Goal: Transaction & Acquisition: Purchase product/service

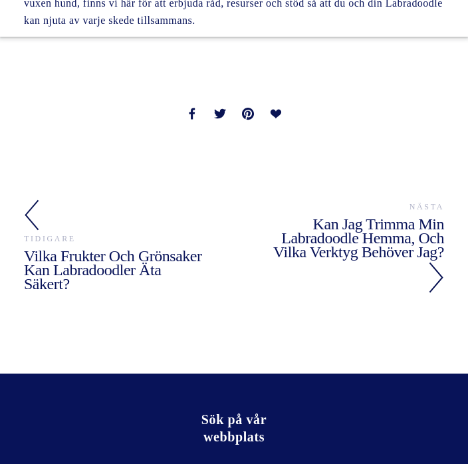
scroll to position [2319, 0]
click at [403, 216] on font "Kan jag trimma min labradoodle hemma, och vilka verktyg behöver jag?" at bounding box center [358, 238] width 171 height 45
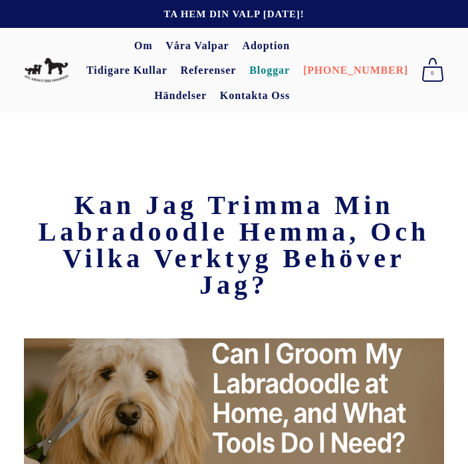
click at [188, 46] on font "Våra valpar" at bounding box center [197, 45] width 63 height 11
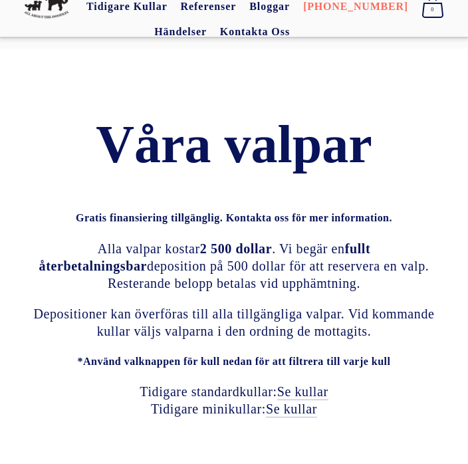
scroll to position [64, 0]
click at [315, 385] on font "Se kullar" at bounding box center [302, 392] width 51 height 15
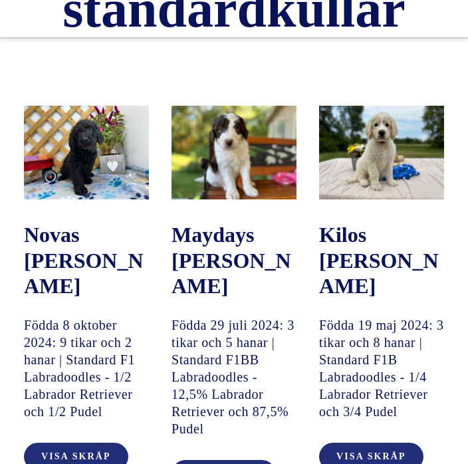
scroll to position [321, 0]
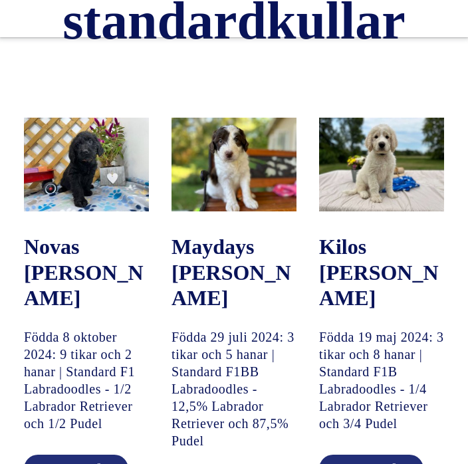
click at [250, 121] on img at bounding box center [234, 165] width 125 height 94
click at [239, 118] on img at bounding box center [234, 165] width 125 height 94
click at [246, 118] on img at bounding box center [234, 165] width 125 height 94
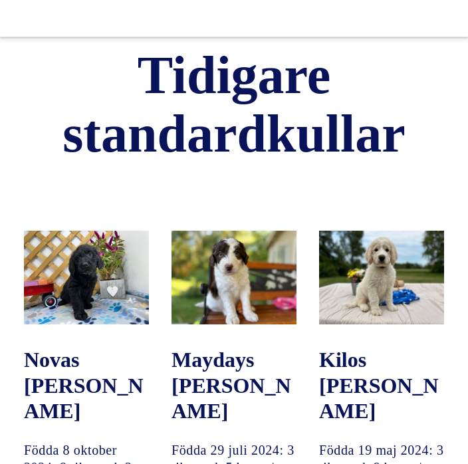
scroll to position [208, 0]
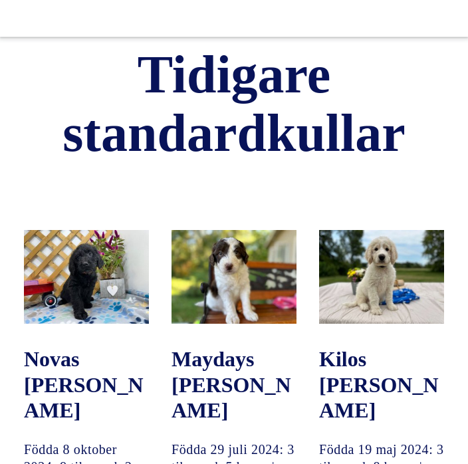
click at [245, 231] on img at bounding box center [234, 278] width 125 height 94
click at [253, 231] on img at bounding box center [234, 278] width 125 height 94
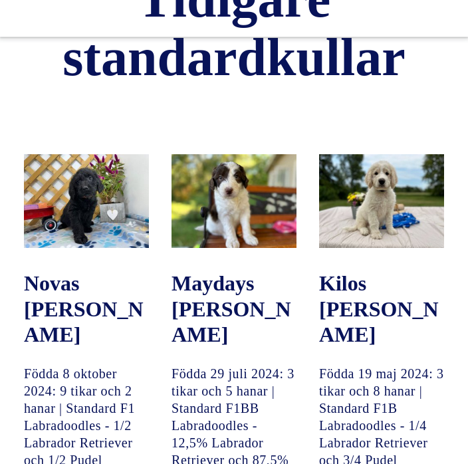
scroll to position [282, 0]
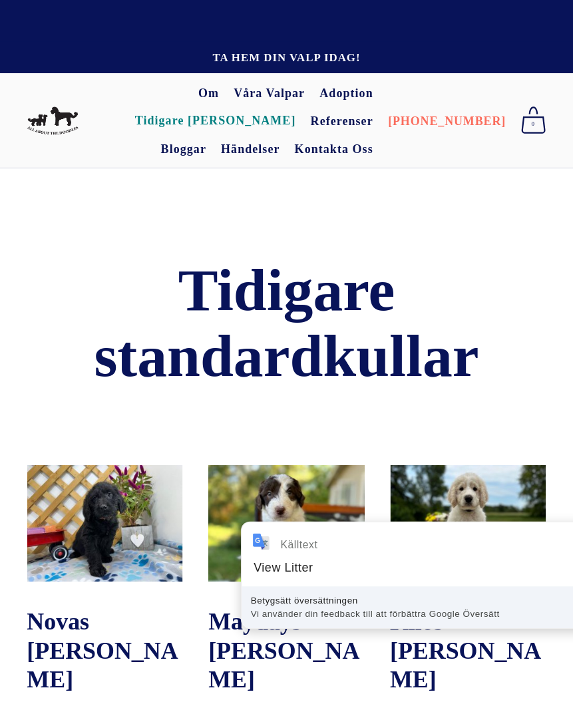
scroll to position [5, 0]
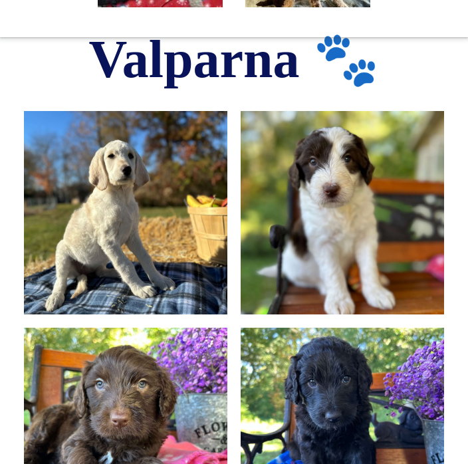
scroll to position [680, 0]
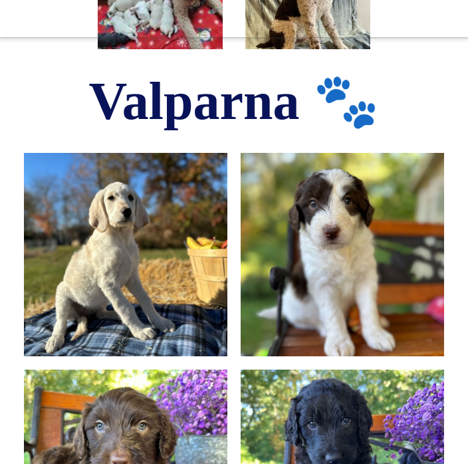
click at [350, 232] on img at bounding box center [342, 255] width 271 height 204
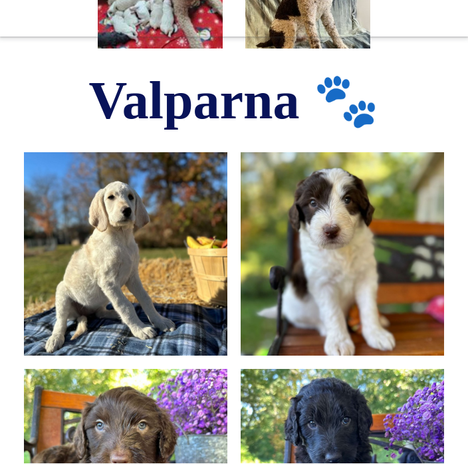
scroll to position [681, 0]
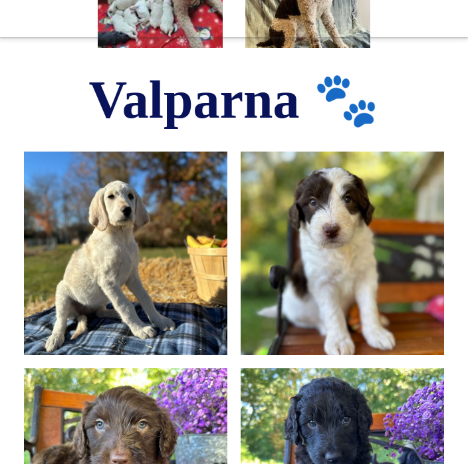
click at [359, 224] on img at bounding box center [342, 254] width 271 height 204
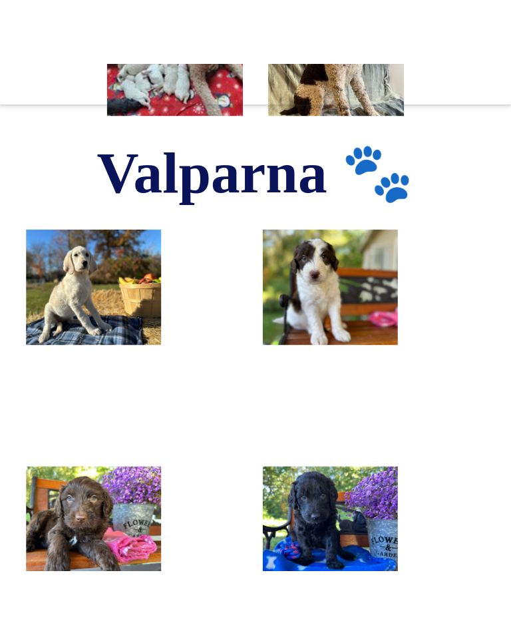
scroll to position [657, 0]
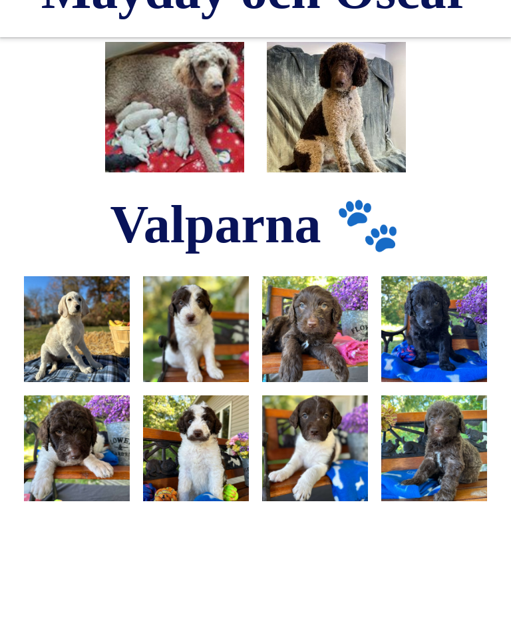
click at [212, 321] on img at bounding box center [196, 329] width 141 height 106
click at [193, 309] on img at bounding box center [196, 329] width 141 height 106
click at [198, 319] on img at bounding box center [196, 329] width 141 height 106
click at [192, 312] on img at bounding box center [196, 329] width 141 height 106
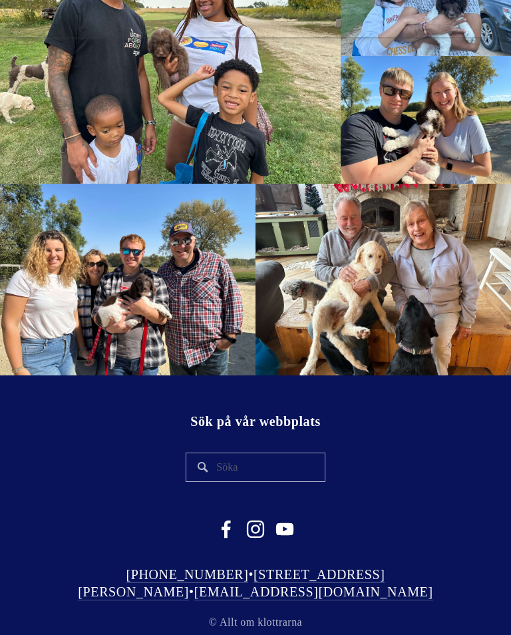
scroll to position [1721, 0]
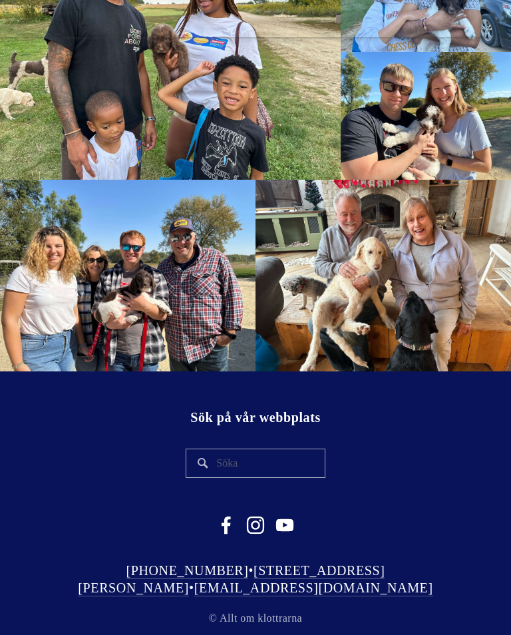
click at [29, 464] on div "Sök på vår webbplats" at bounding box center [256, 448] width 486 height 80
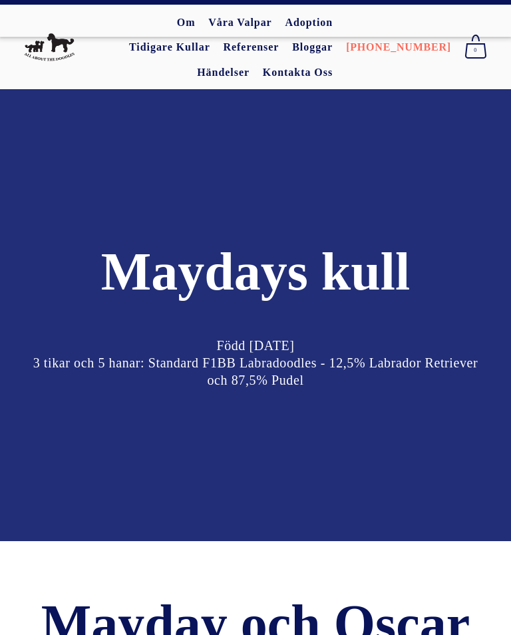
scroll to position [0, 0]
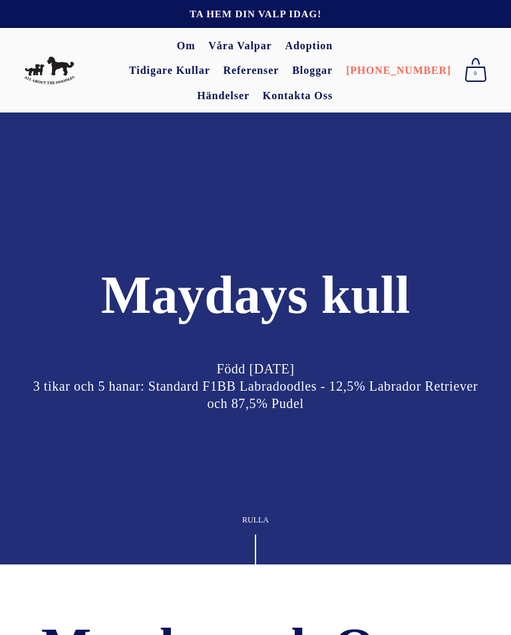
click at [333, 90] on font "Kontakta oss" at bounding box center [298, 95] width 70 height 11
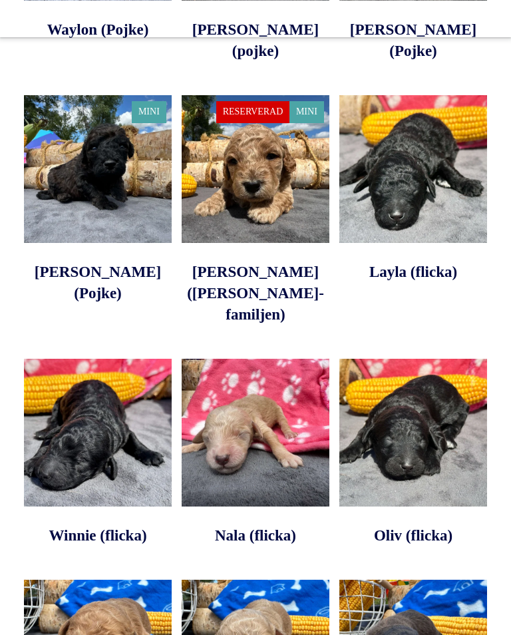
scroll to position [2197, 0]
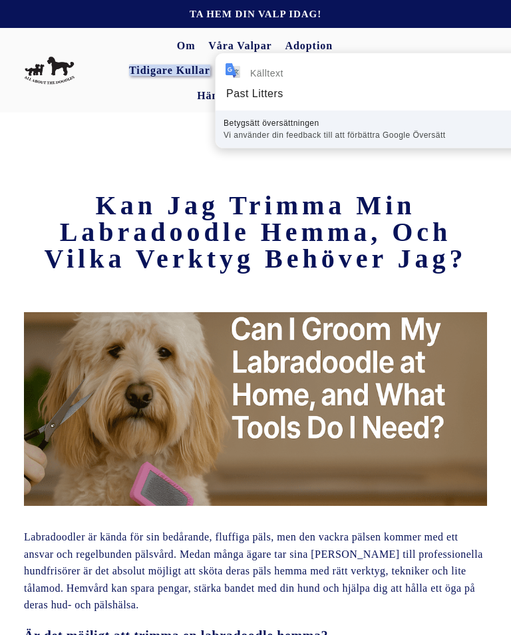
click at [210, 65] on font "Tidigare kullar" at bounding box center [169, 70] width 81 height 11
